Goal: Obtain resource: Download file/media

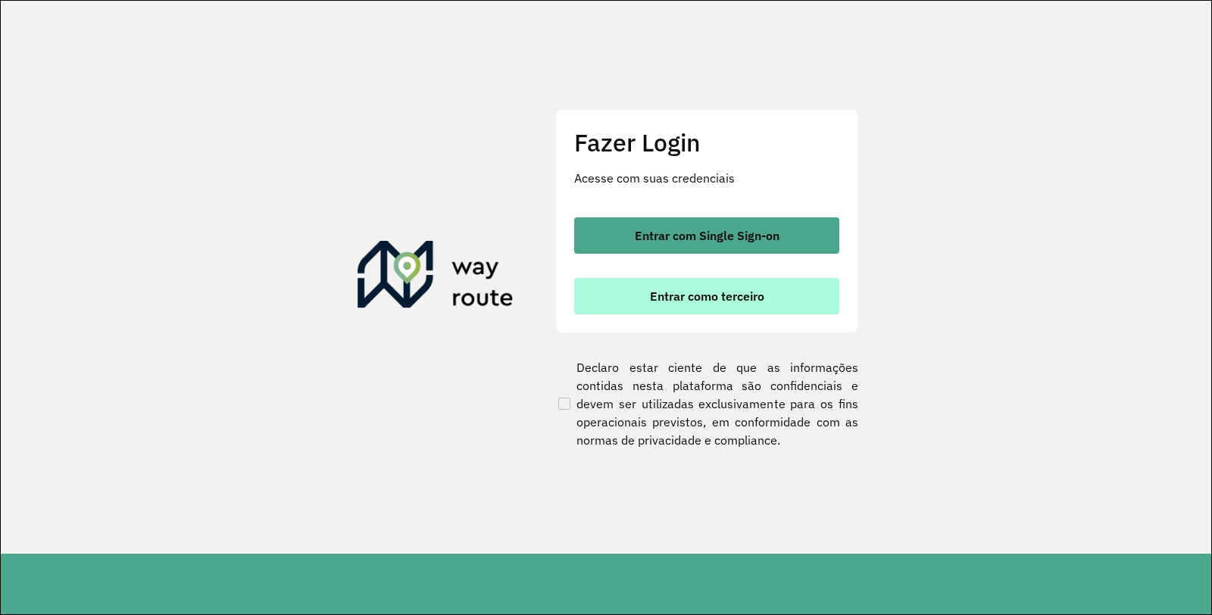
drag, startPoint x: 645, startPoint y: 282, endPoint x: 654, endPoint y: 292, distance: 13.9
click at [654, 292] on button "Entrar como terceiro" at bounding box center [706, 296] width 265 height 36
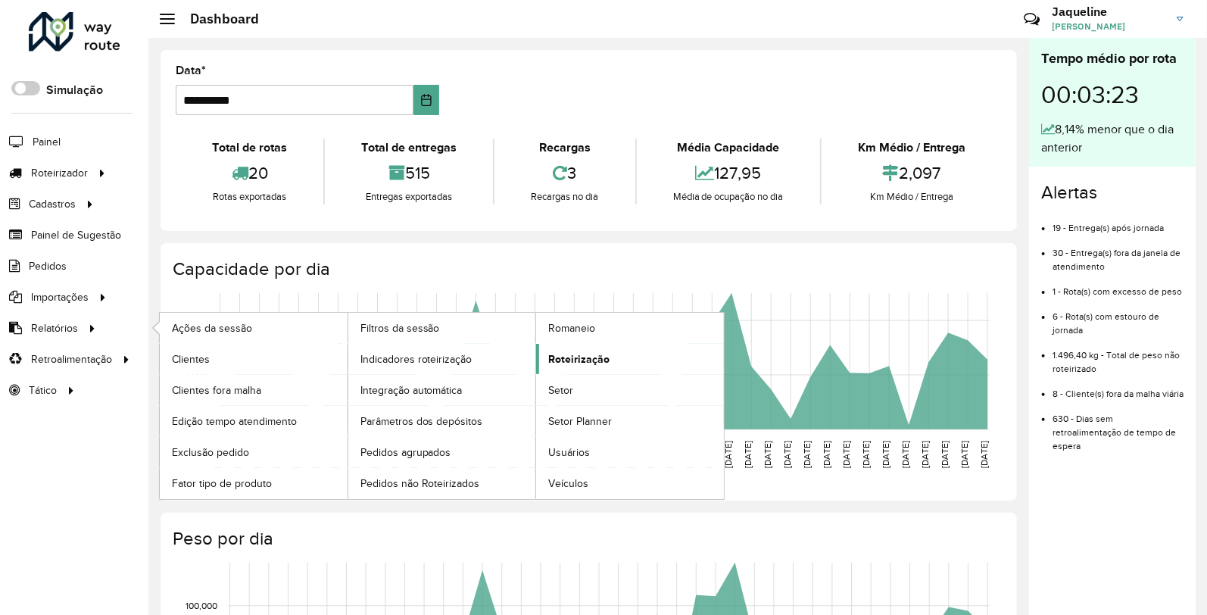
click at [620, 358] on link "Roteirização" at bounding box center [630, 359] width 188 height 30
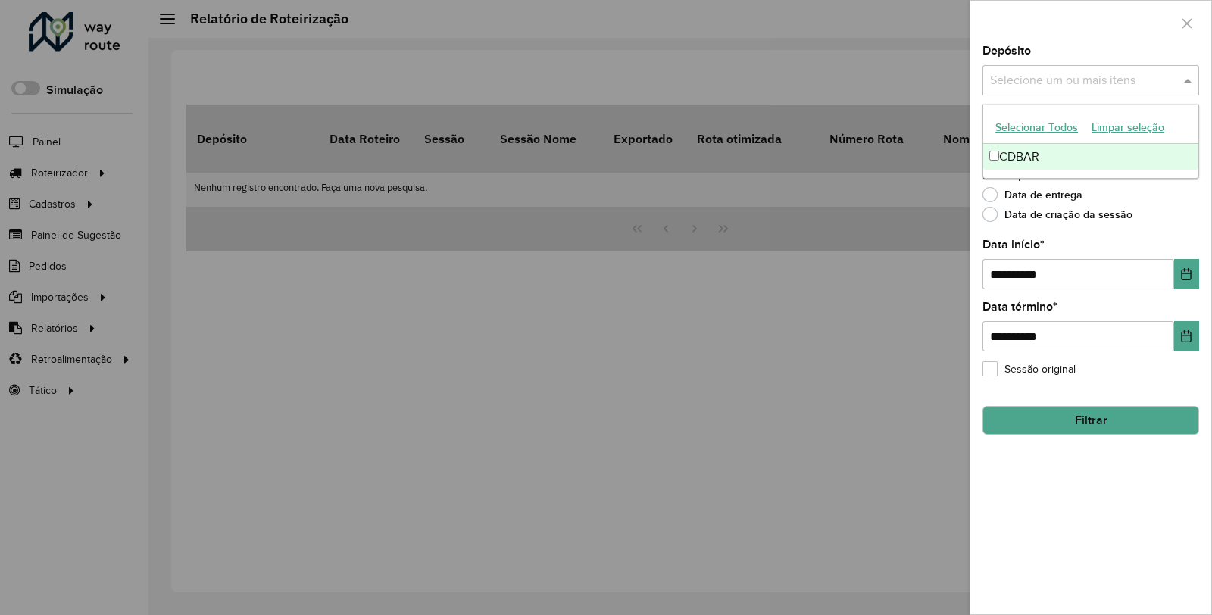
click at [1154, 74] on input "text" at bounding box center [1083, 81] width 194 height 18
click at [1063, 146] on div "CDBAR" at bounding box center [1090, 157] width 215 height 26
click at [1182, 269] on icon "Choose Date" at bounding box center [1186, 274] width 12 height 12
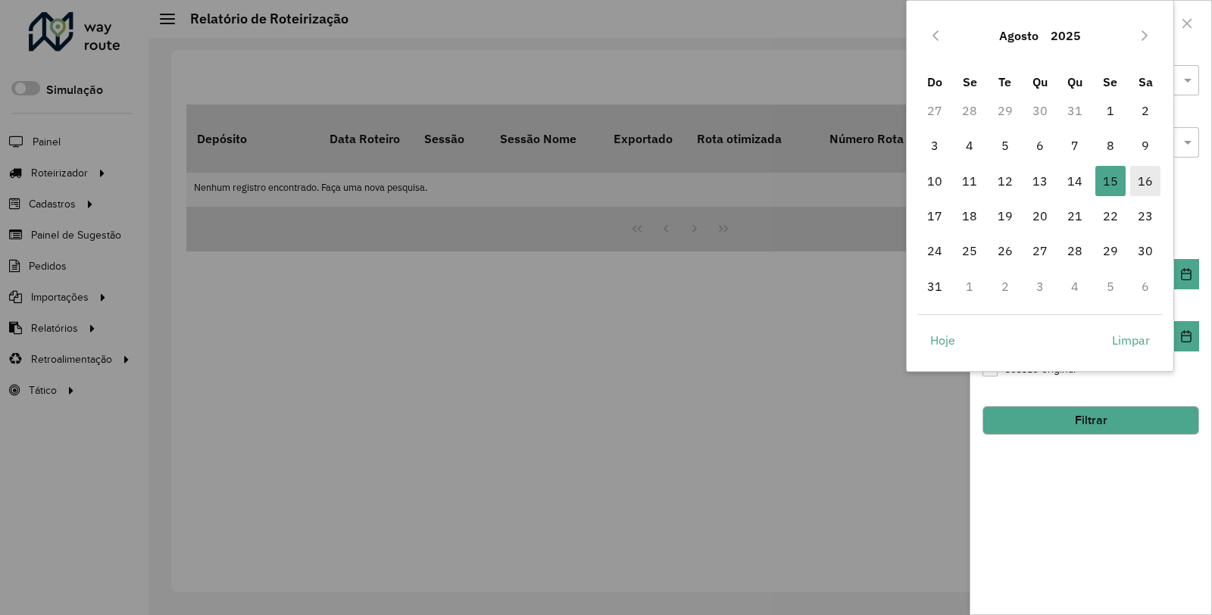
click at [1136, 184] on span "16" at bounding box center [1145, 181] width 30 height 30
type input "**********"
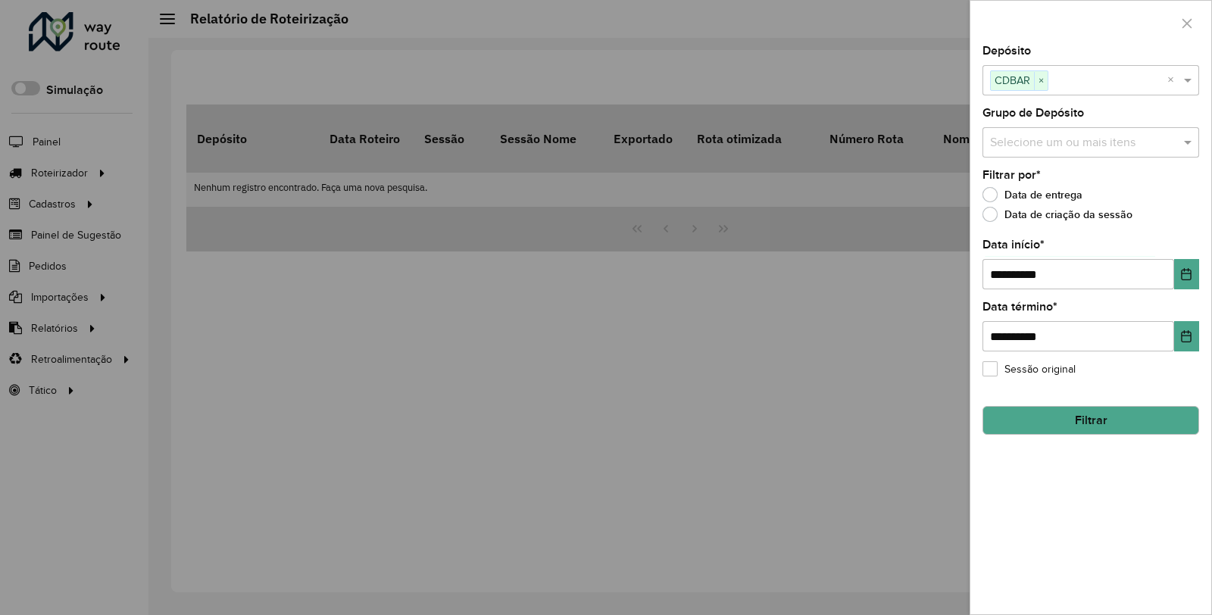
click at [1088, 420] on button "Filtrar" at bounding box center [1090, 420] width 217 height 29
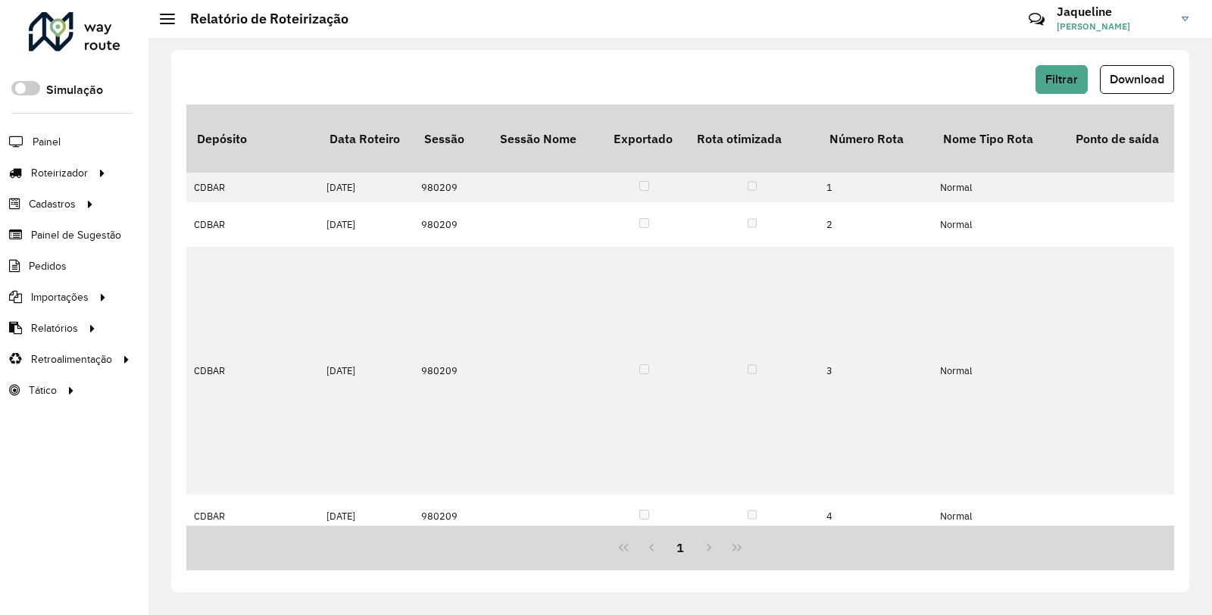
click at [1121, 82] on span "Download" at bounding box center [1137, 79] width 55 height 13
